Goal: Transaction & Acquisition: Purchase product/service

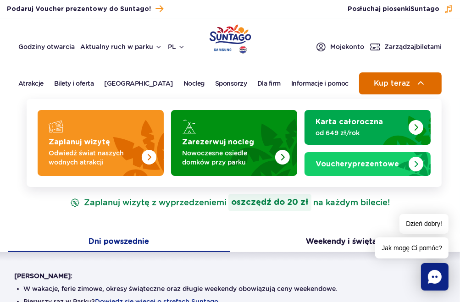
click at [389, 83] on span "Kup teraz" at bounding box center [392, 83] width 36 height 8
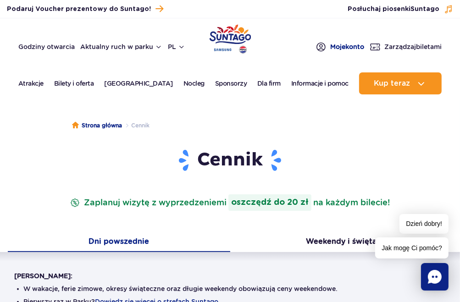
click at [348, 46] on span "Moje konto" at bounding box center [347, 46] width 34 height 9
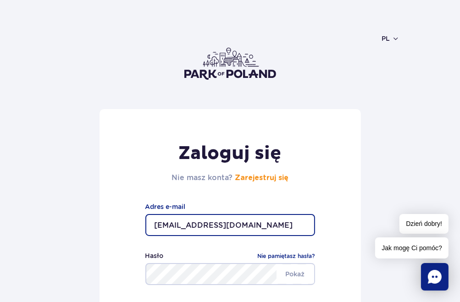
type input "[EMAIL_ADDRESS][DOMAIN_NAME]"
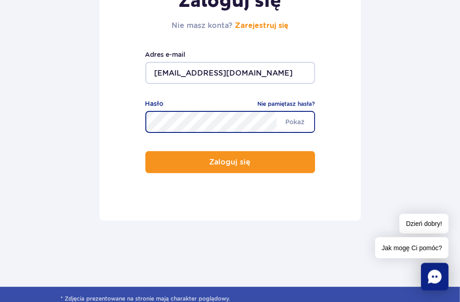
scroll to position [242, 0]
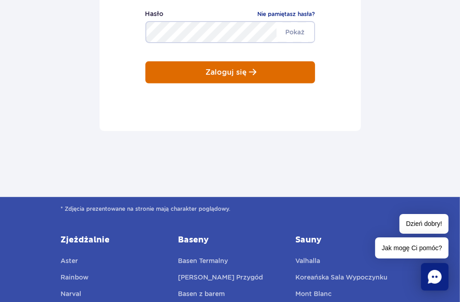
click at [223, 71] on p "Zaloguj się" at bounding box center [226, 72] width 41 height 8
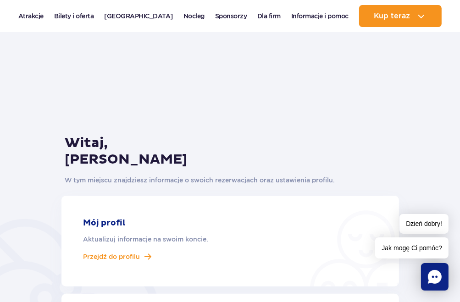
scroll to position [72, 0]
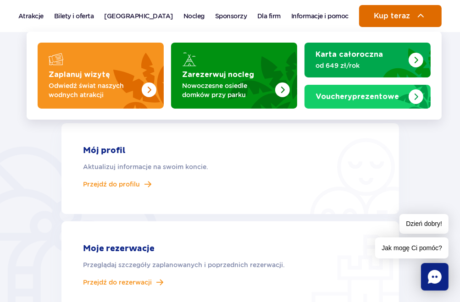
click at [397, 17] on span "Kup teraz" at bounding box center [392, 16] width 36 height 8
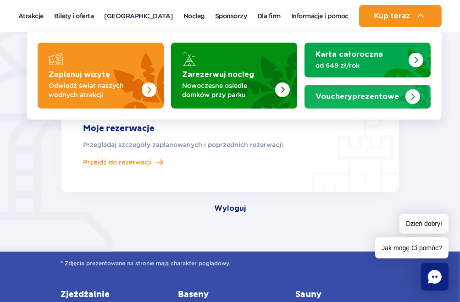
scroll to position [218, 0]
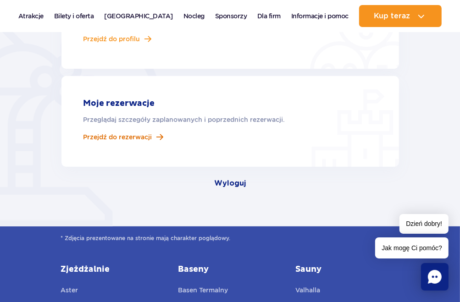
click at [122, 137] on span "Przejdź do rezerwacji" at bounding box center [117, 137] width 69 height 8
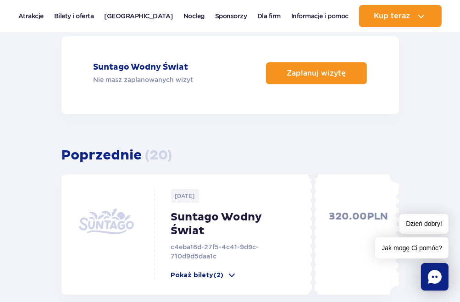
scroll to position [97, 0]
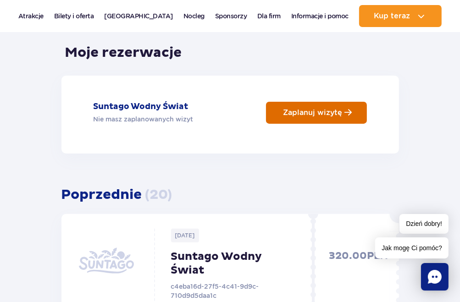
click at [325, 110] on p "Zaplanuj wizytę" at bounding box center [312, 112] width 59 height 9
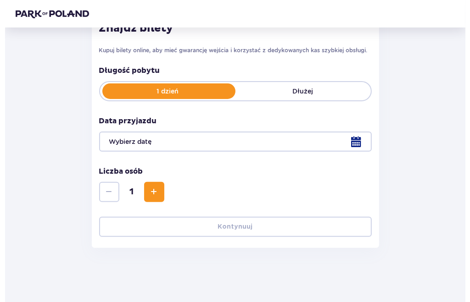
scroll to position [139, 0]
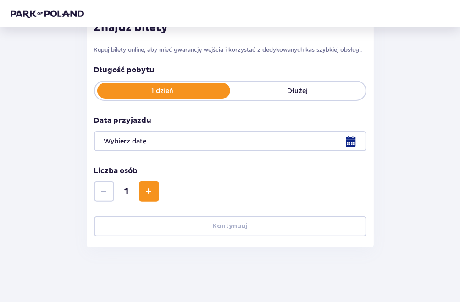
click at [350, 144] on div at bounding box center [230, 141] width 272 height 20
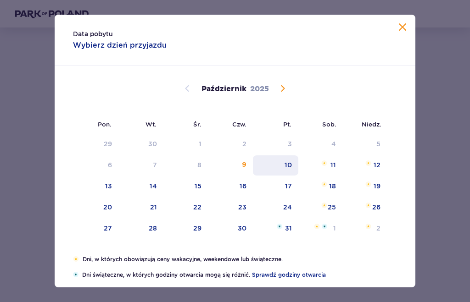
click at [284, 164] on div "10" at bounding box center [287, 165] width 7 height 9
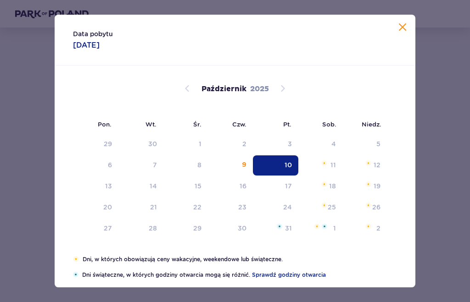
click at [392, 28] on div "Wróć Pomiń ten krok Bilety Karta Unlimited Zapłać raz, korzystaj przez cały rok…" at bounding box center [235, 74] width 454 height 347
type input "10.10.25"
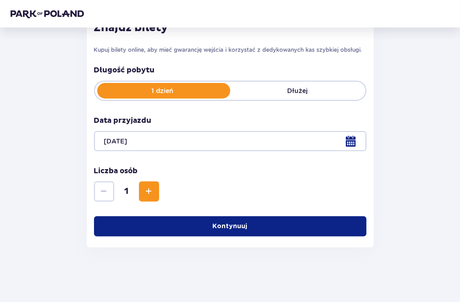
scroll to position [139, 0]
click at [149, 192] on span "Zwiększ" at bounding box center [149, 191] width 11 height 11
click at [234, 228] on p "Kontynuuj" at bounding box center [230, 226] width 35 height 9
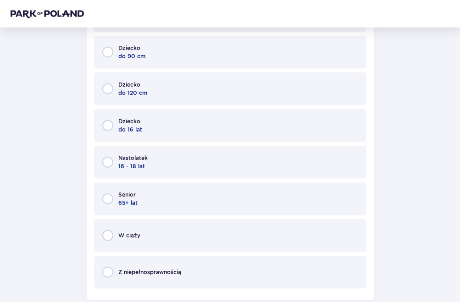
scroll to position [456, 0]
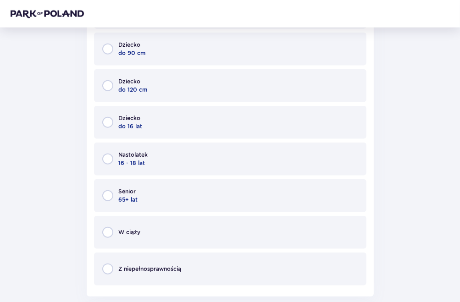
click at [110, 195] on input "radio" at bounding box center [107, 195] width 11 height 11
radio input "true"
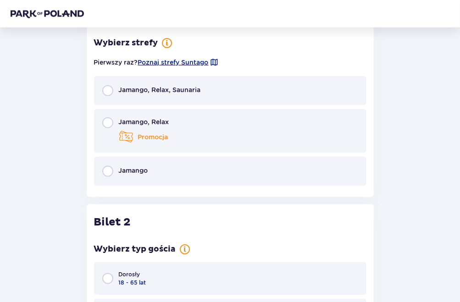
scroll to position [722, 0]
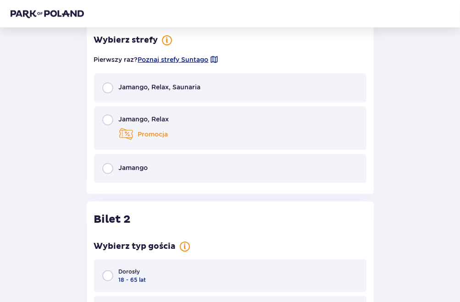
click at [106, 88] on input "radio" at bounding box center [107, 88] width 11 height 11
radio input "true"
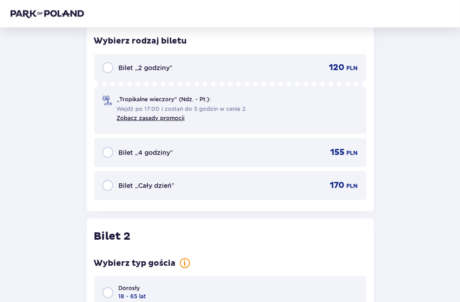
scroll to position [884, 0]
click at [109, 186] on input "radio" at bounding box center [107, 185] width 11 height 11
radio input "true"
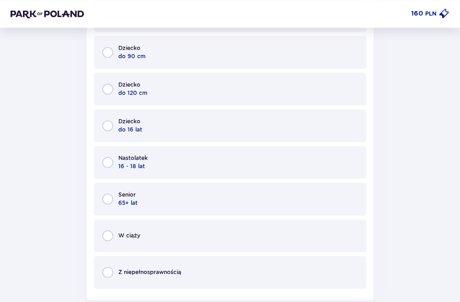
scroll to position [1164, 0]
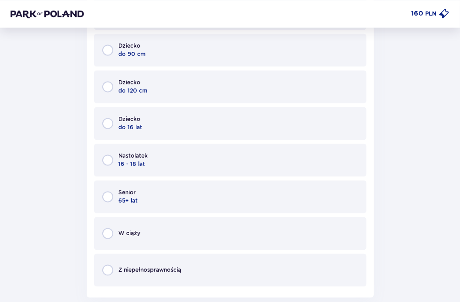
click at [110, 195] on input "radio" at bounding box center [107, 196] width 11 height 11
radio input "true"
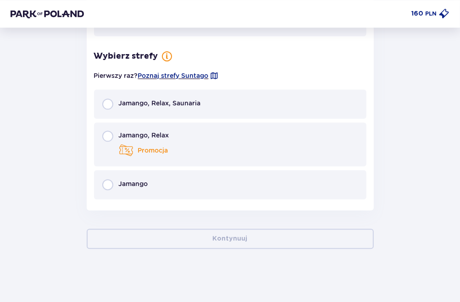
scroll to position [1415, 0]
click at [105, 102] on input "radio" at bounding box center [107, 103] width 11 height 11
radio input "true"
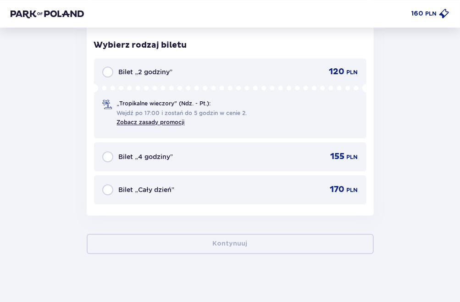
scroll to position [1592, 0]
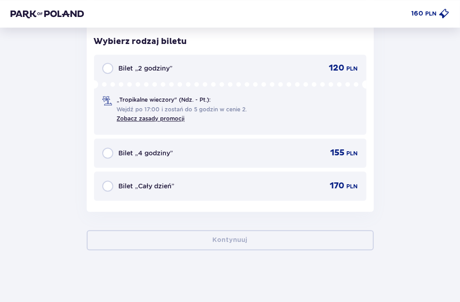
click at [106, 183] on input "radio" at bounding box center [107, 186] width 11 height 11
radio input "true"
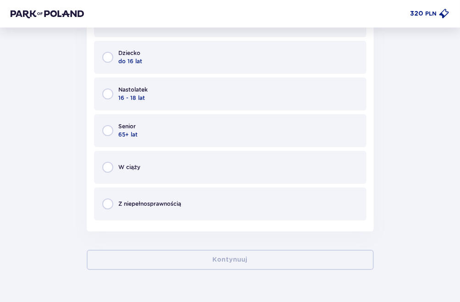
scroll to position [1817, 0]
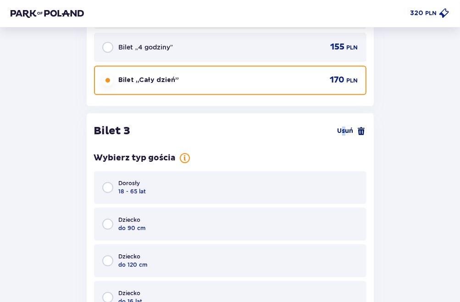
click at [344, 131] on span "Usuń" at bounding box center [346, 131] width 16 height 9
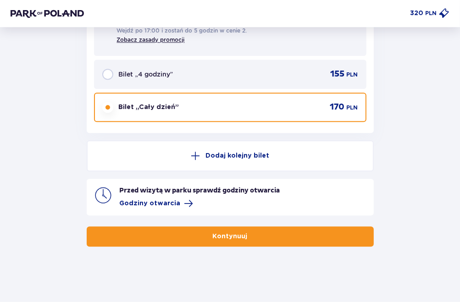
scroll to position [1668, 0]
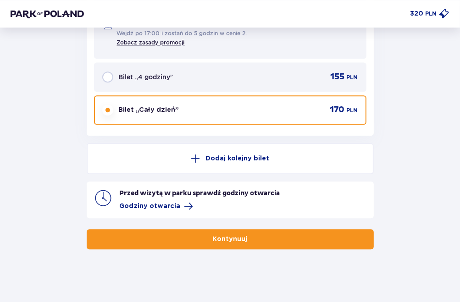
click at [245, 239] on span "button" at bounding box center [249, 239] width 9 height 9
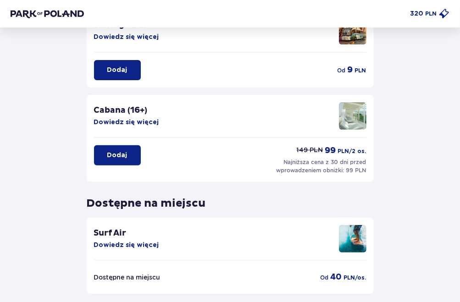
scroll to position [242, 0]
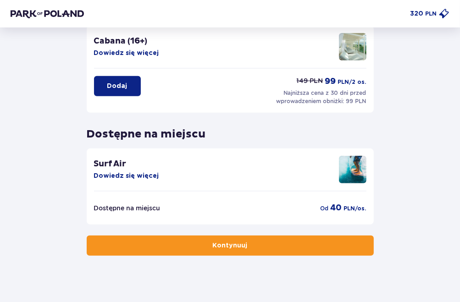
click at [233, 245] on p "Kontynuuj" at bounding box center [230, 245] width 35 height 9
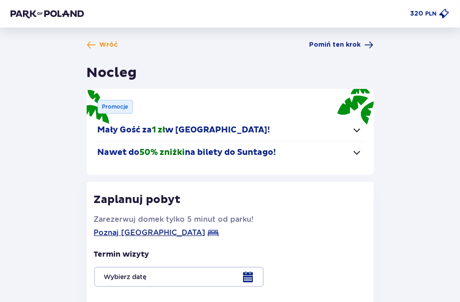
scroll to position [48, 0]
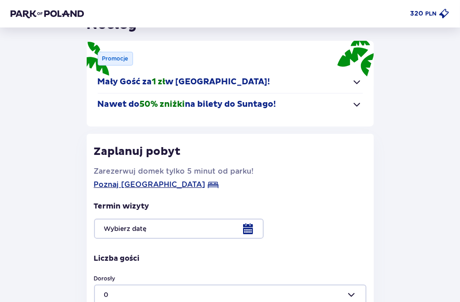
click at [354, 105] on span "button" at bounding box center [357, 104] width 11 height 11
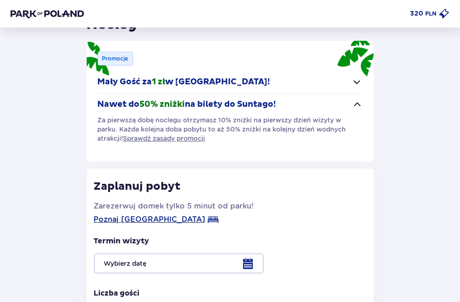
click at [354, 105] on span "button" at bounding box center [357, 104] width 11 height 11
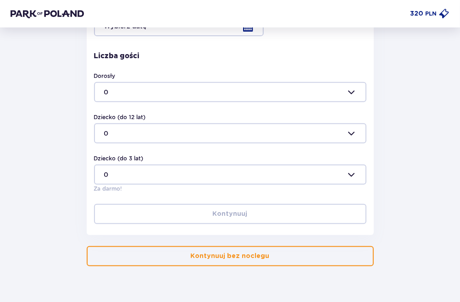
scroll to position [270, 0]
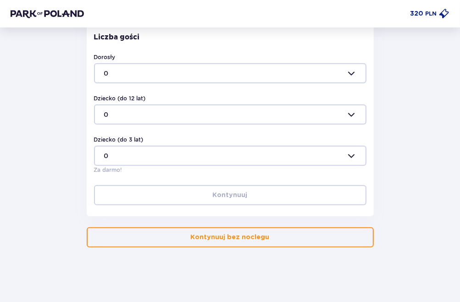
click at [264, 241] on button "Kontynuuj bez noclegu" at bounding box center [230, 237] width 287 height 20
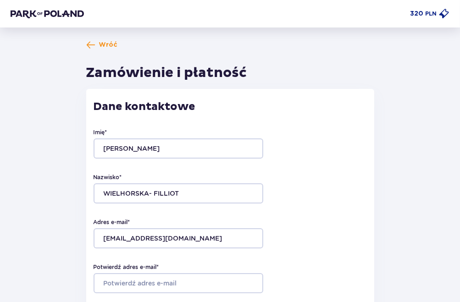
type input "Agnieszka"
type input "WIELHORSKA- FILLIOT"
type input "[EMAIL_ADDRESS][DOMAIN_NAME]"
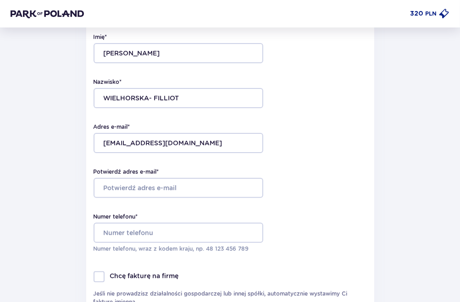
scroll to position [97, 0]
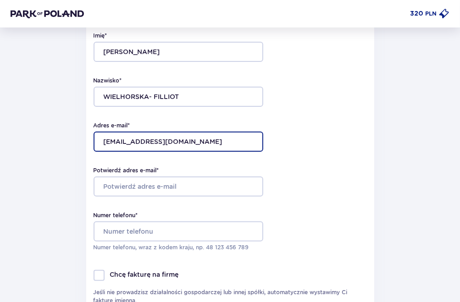
drag, startPoint x: 175, startPoint y: 142, endPoint x: 103, endPoint y: 142, distance: 72.5
click at [102, 142] on input "[EMAIL_ADDRESS][DOMAIN_NAME]" at bounding box center [179, 142] width 170 height 20
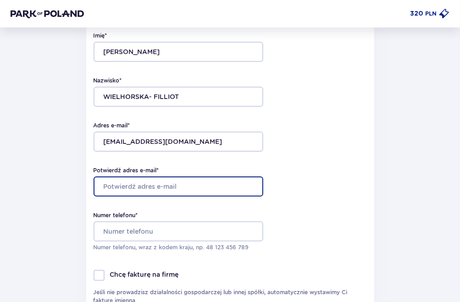
click at [126, 186] on input "Potwierdź adres e-mail *" at bounding box center [179, 187] width 170 height 20
type input "[EMAIL_ADDRESS][DOMAIN_NAME]"
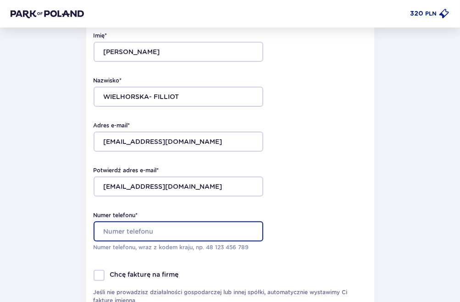
click at [132, 235] on input "Numer telefonu *" at bounding box center [179, 232] width 170 height 20
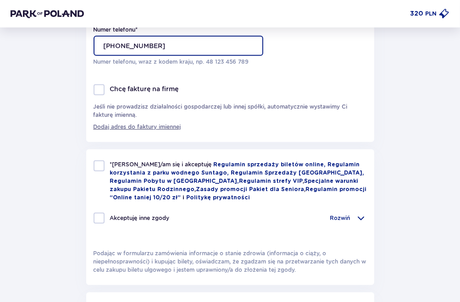
scroll to position [290, 0]
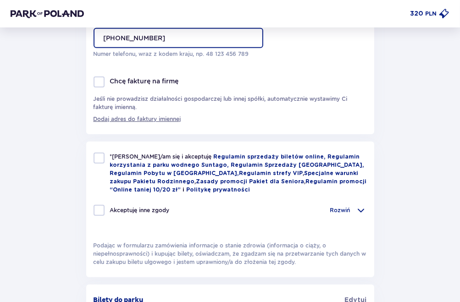
type input "+48509780455"
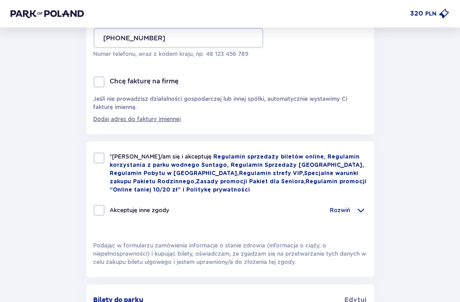
click at [99, 156] on div at bounding box center [99, 158] width 11 height 11
checkbox input "true"
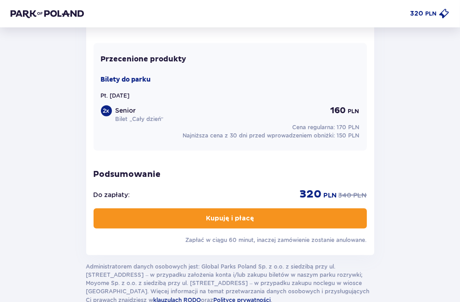
scroll to position [702, 0]
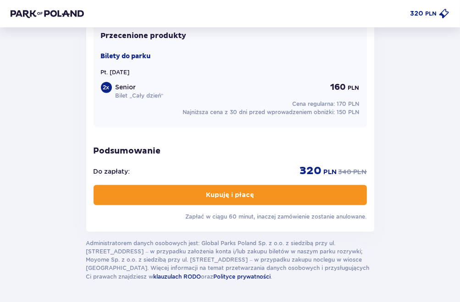
click at [231, 194] on p "Kupuję i płacę" at bounding box center [230, 195] width 48 height 9
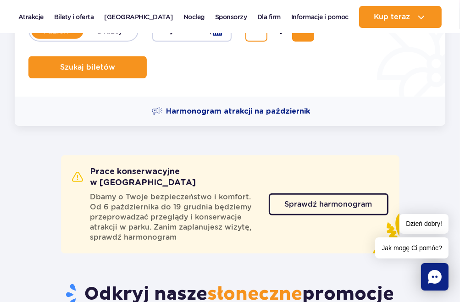
scroll to position [290, 0]
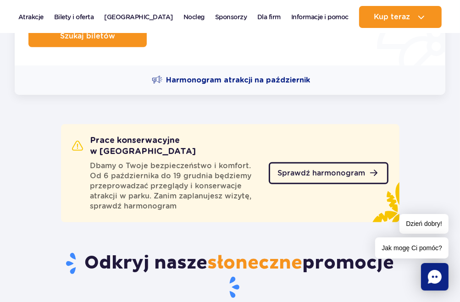
click at [322, 170] on span "Sprawdź harmonogram" at bounding box center [322, 173] width 88 height 7
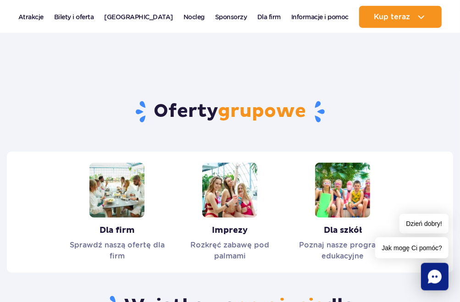
scroll to position [0, 0]
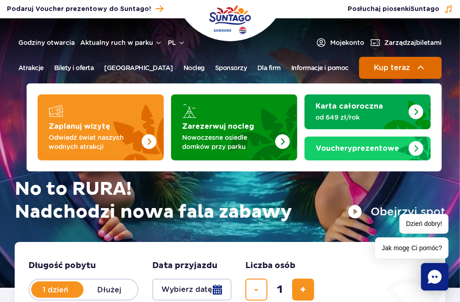
click at [392, 73] on button "Kup teraz" at bounding box center [400, 68] width 83 height 22
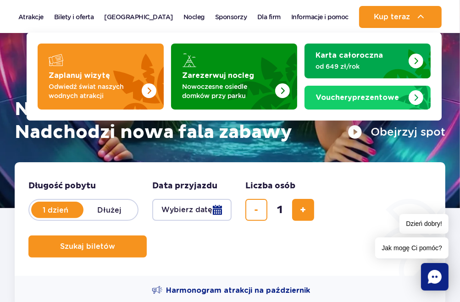
scroll to position [194, 0]
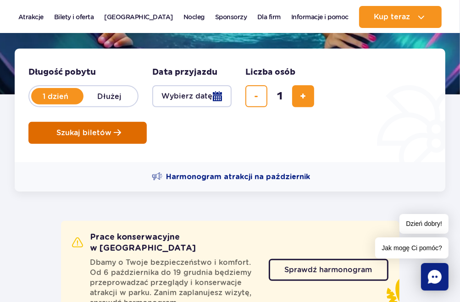
click at [105, 128] on button "Szukaj biletów" at bounding box center [87, 133] width 118 height 22
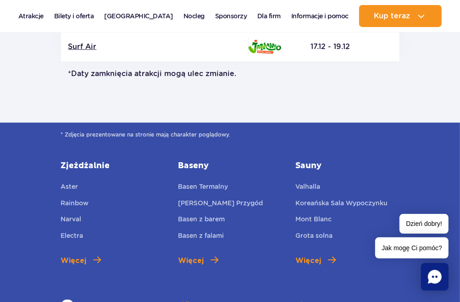
scroll to position [969, 0]
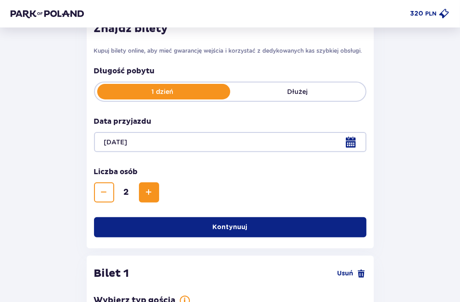
scroll to position [138, 0]
